Goal: Task Accomplishment & Management: Manage account settings

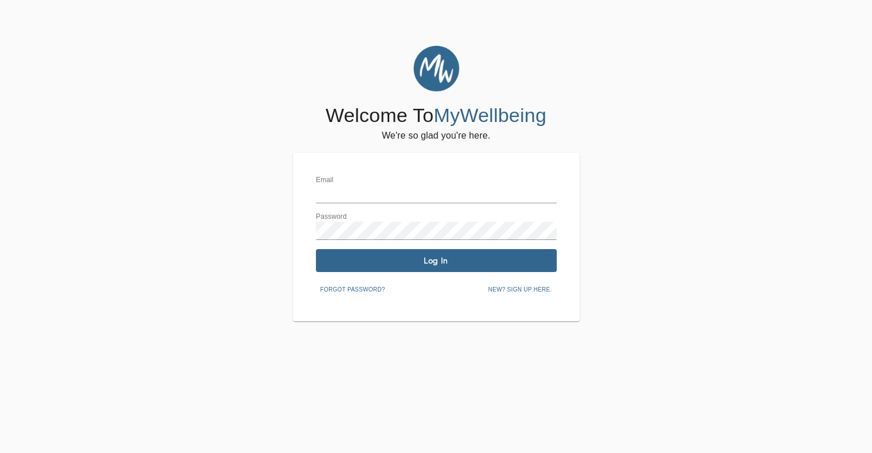
type input "[EMAIL_ADDRESS][DOMAIN_NAME]"
click at [324, 183] on label "Email" at bounding box center [325, 180] width 18 height 7
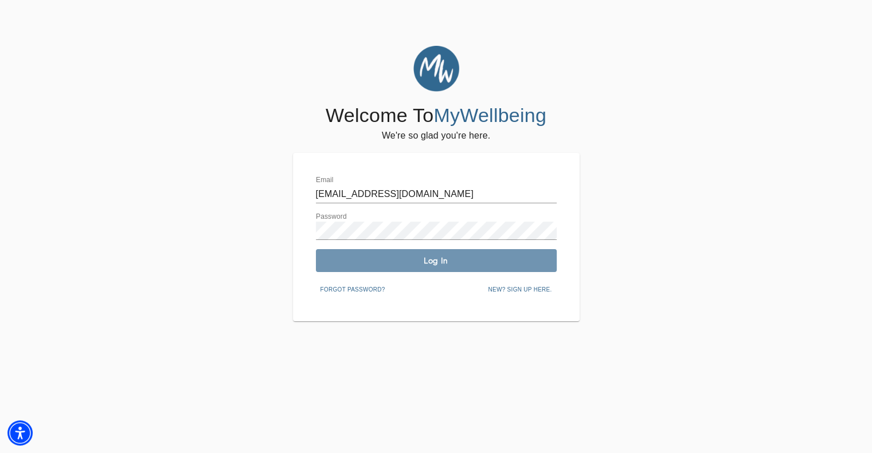
click at [387, 260] on span "Log In" at bounding box center [435, 261] width 231 height 11
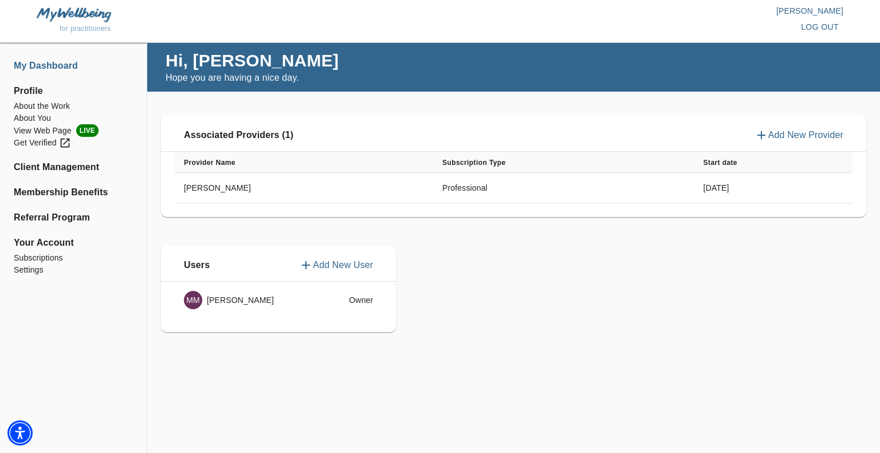
click at [42, 66] on li "My Dashboard" at bounding box center [73, 66] width 119 height 14
click at [42, 169] on li "Client Management" at bounding box center [73, 167] width 119 height 14
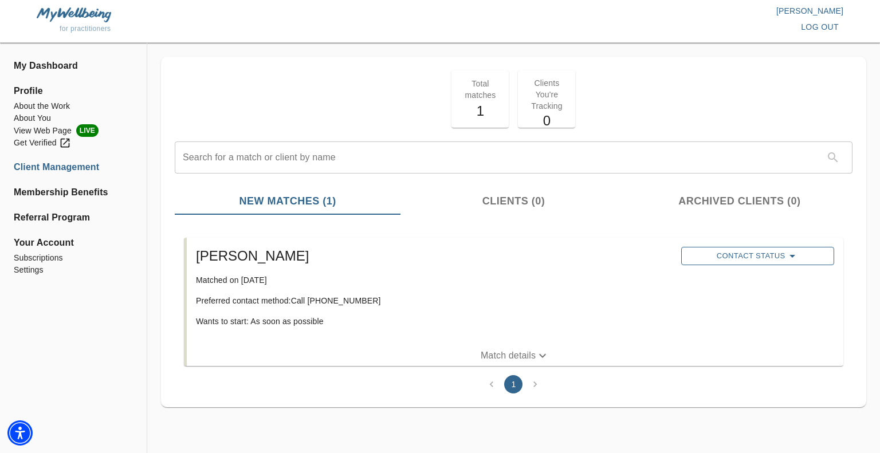
click at [779, 252] on span "Contact Status" at bounding box center [757, 256] width 141 height 14
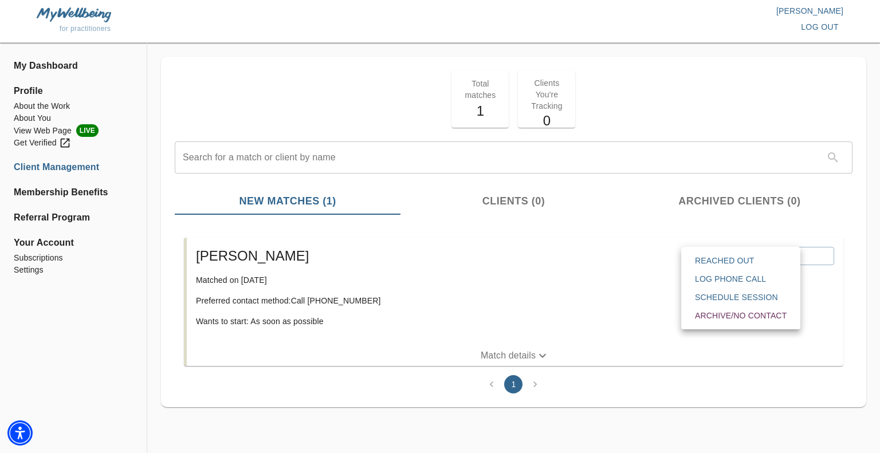
click at [417, 247] on div at bounding box center [440, 226] width 880 height 453
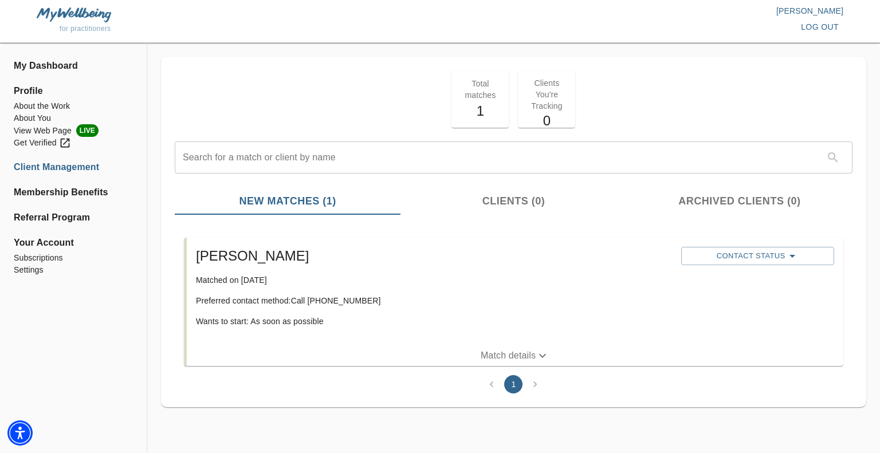
click at [308, 304] on p "Preferred contact method: Call [PHONE_NUMBER]" at bounding box center [434, 300] width 476 height 11
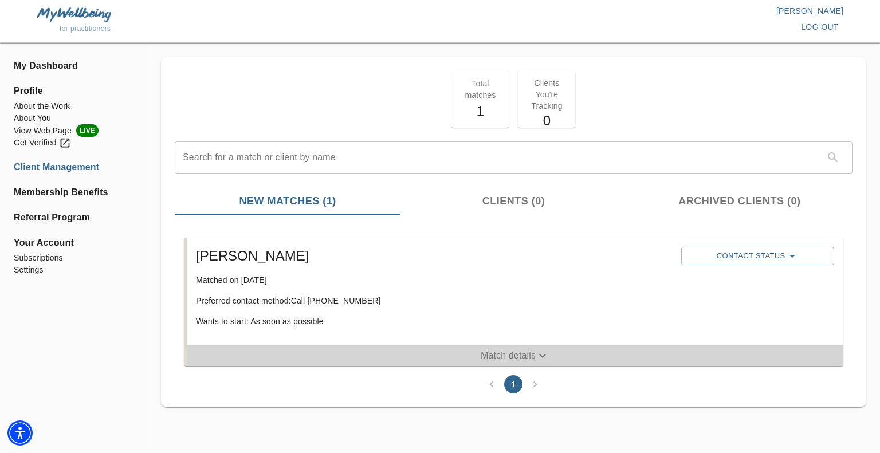
click at [543, 359] on icon "button" at bounding box center [543, 356] width 14 height 14
